Goal: Transaction & Acquisition: Purchase product/service

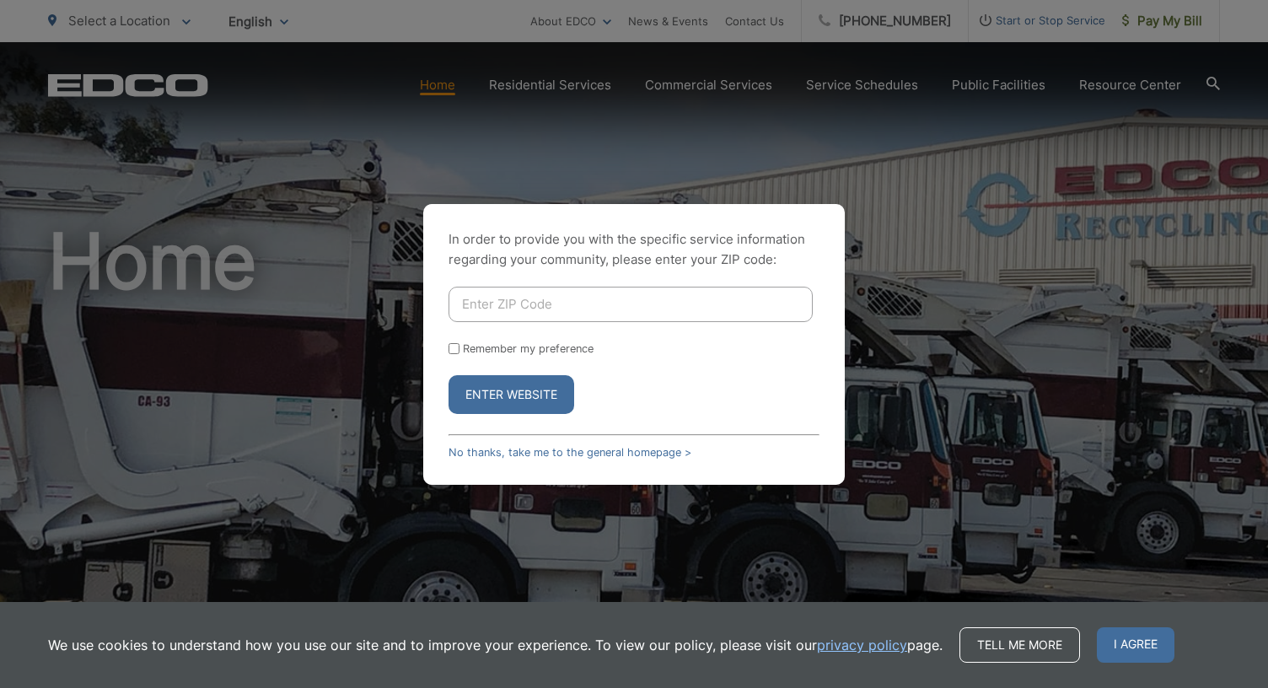
click at [610, 305] on input "Enter ZIP Code" at bounding box center [630, 304] width 364 height 35
type input "92020"
click at [448, 375] on button "Enter Website" at bounding box center [511, 394] width 126 height 39
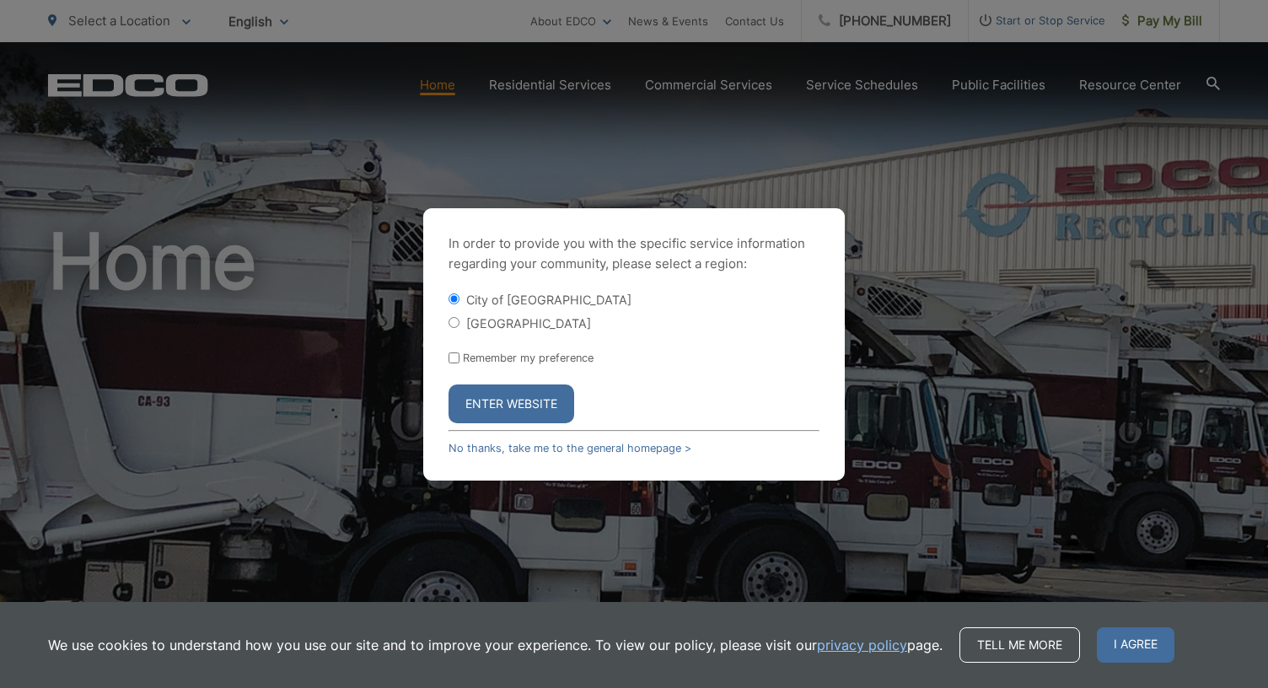
click at [539, 397] on button "Enter Website" at bounding box center [511, 403] width 126 height 39
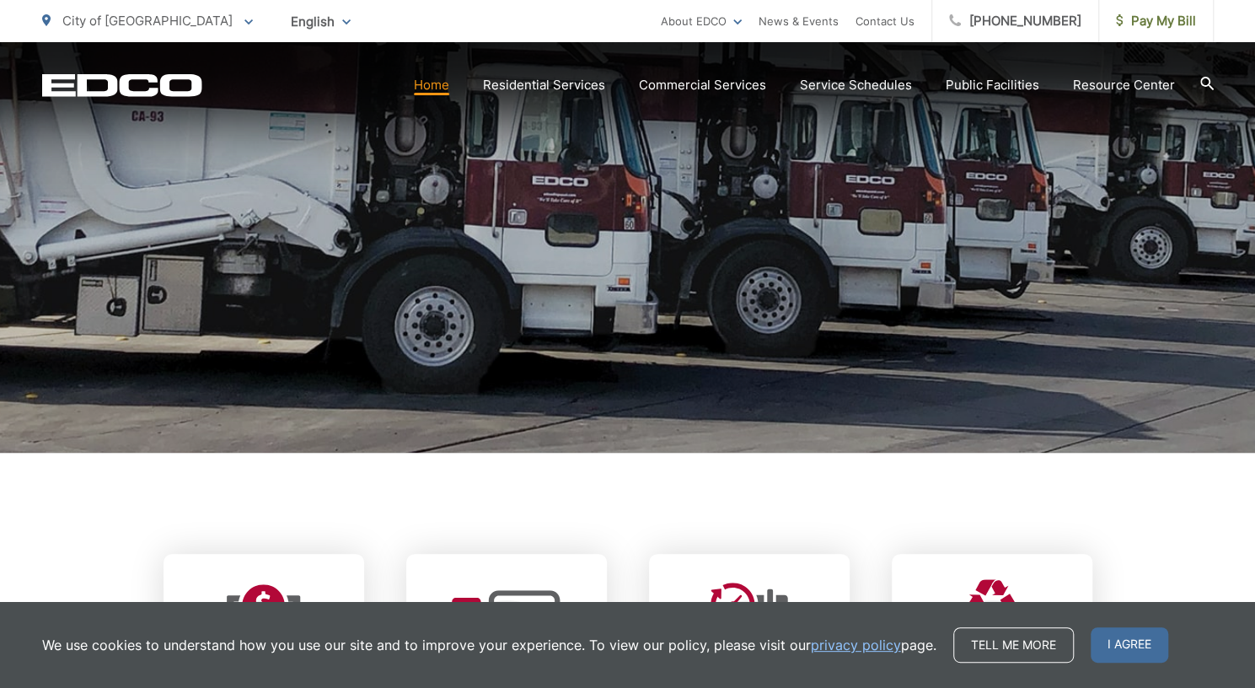
scroll to position [286, 0]
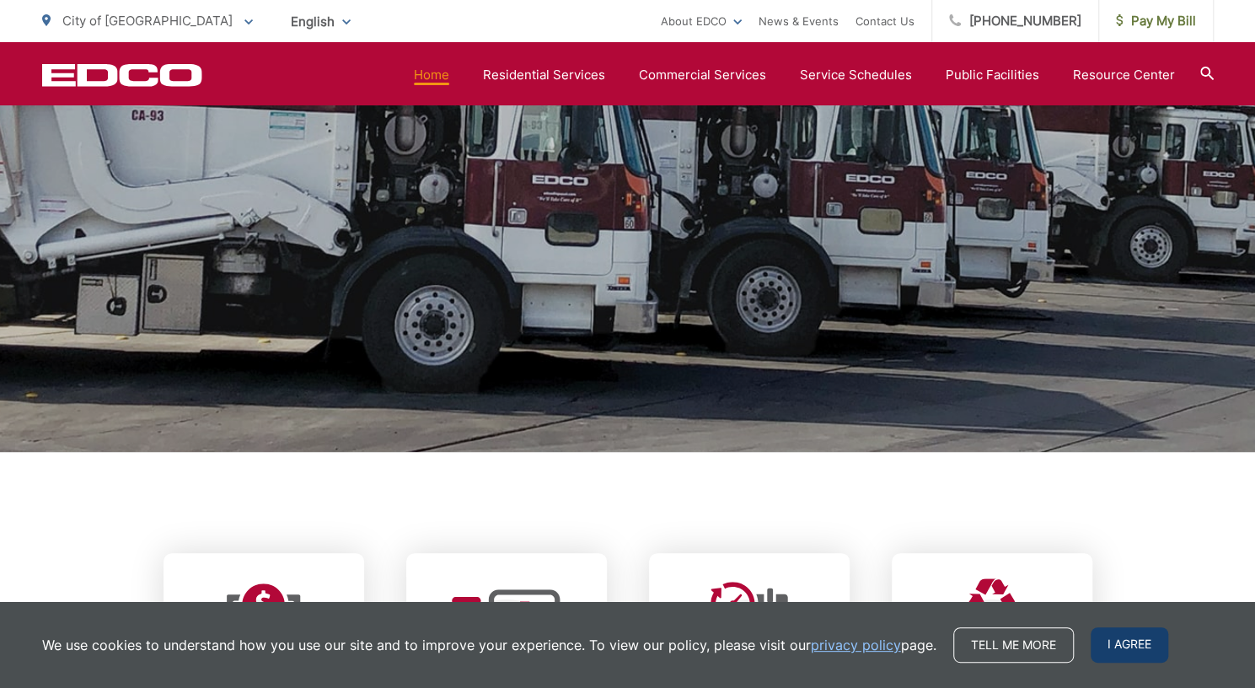
click at [1118, 657] on span "I agree" at bounding box center [1130, 644] width 78 height 35
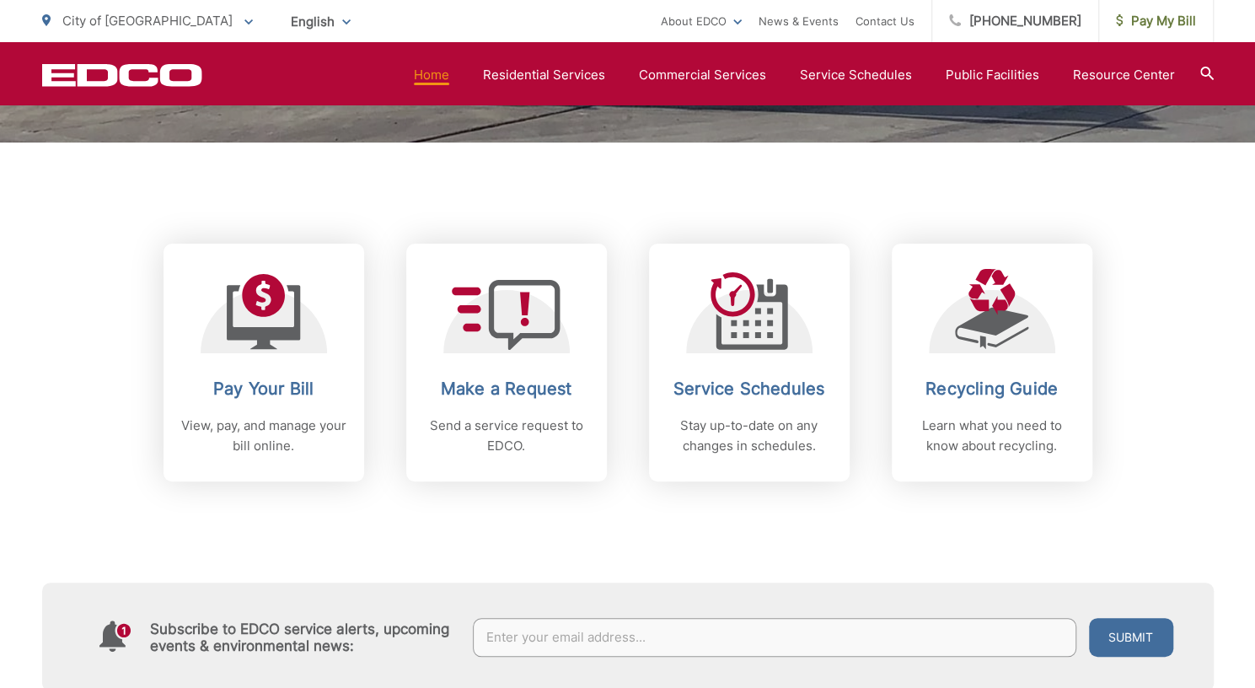
scroll to position [594, 0]
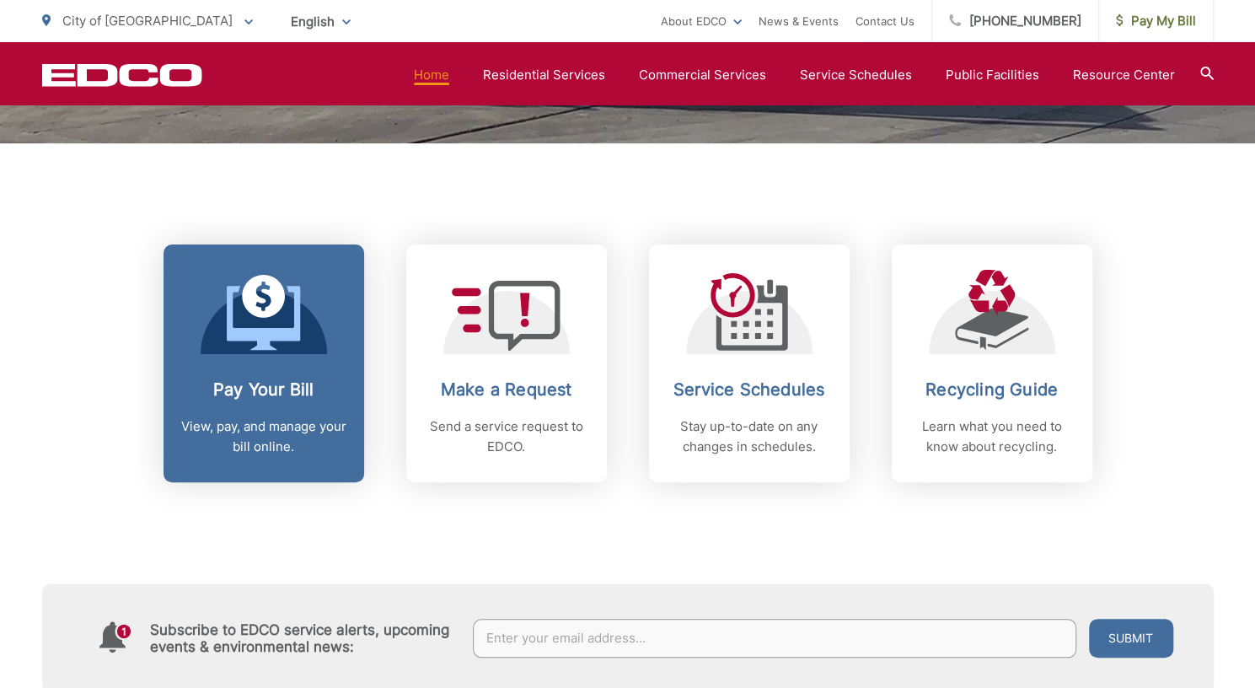
click at [344, 394] on h2 "Pay Your Bill" at bounding box center [263, 389] width 167 height 20
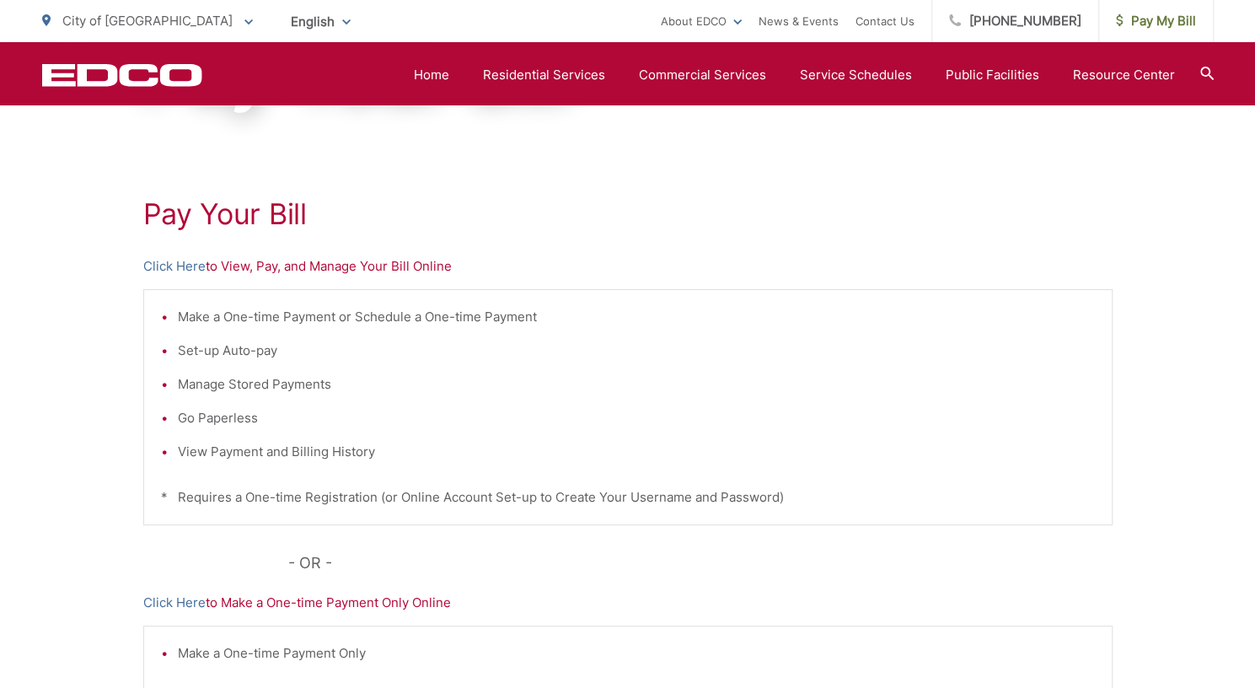
scroll to position [239, 0]
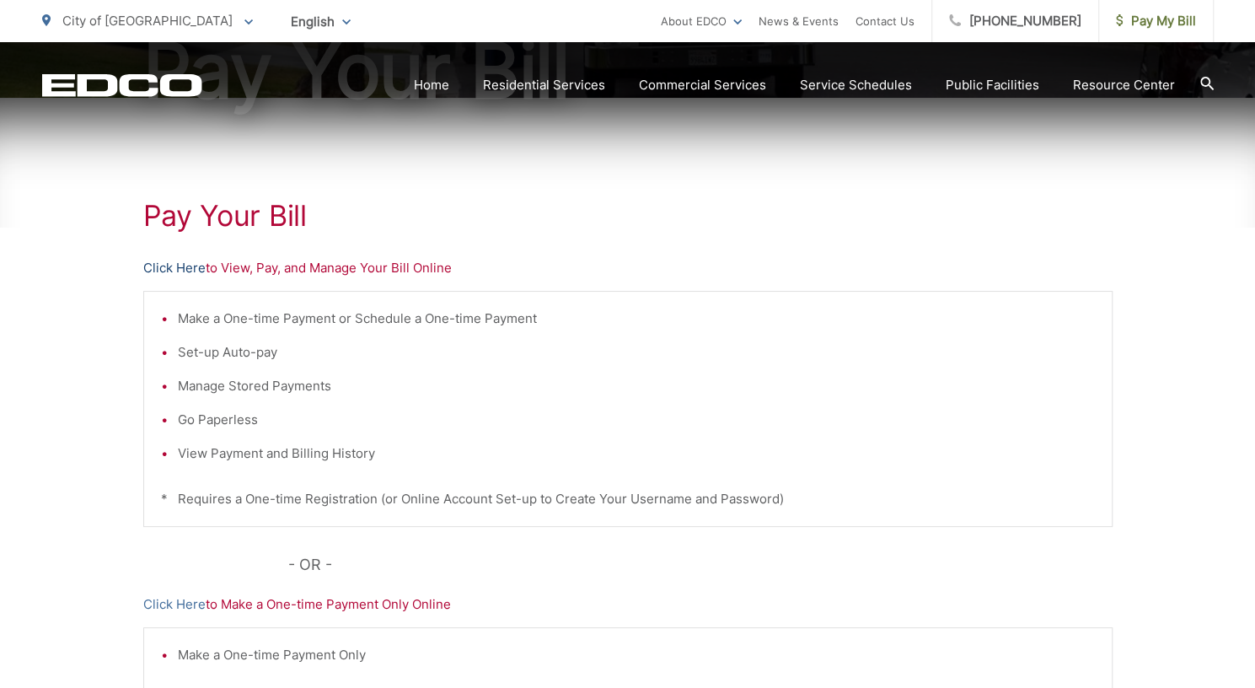
click at [179, 274] on link "Click Here" at bounding box center [174, 268] width 62 height 20
click at [183, 271] on link "Click Here" at bounding box center [174, 268] width 62 height 20
click at [194, 270] on link "Click Here" at bounding box center [174, 268] width 62 height 20
